Goal: Find specific page/section: Find specific page/section

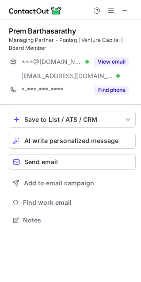
scroll to position [214, 141]
click at [126, 10] on span at bounding box center [125, 10] width 7 height 7
